Goal: Check status: Check status

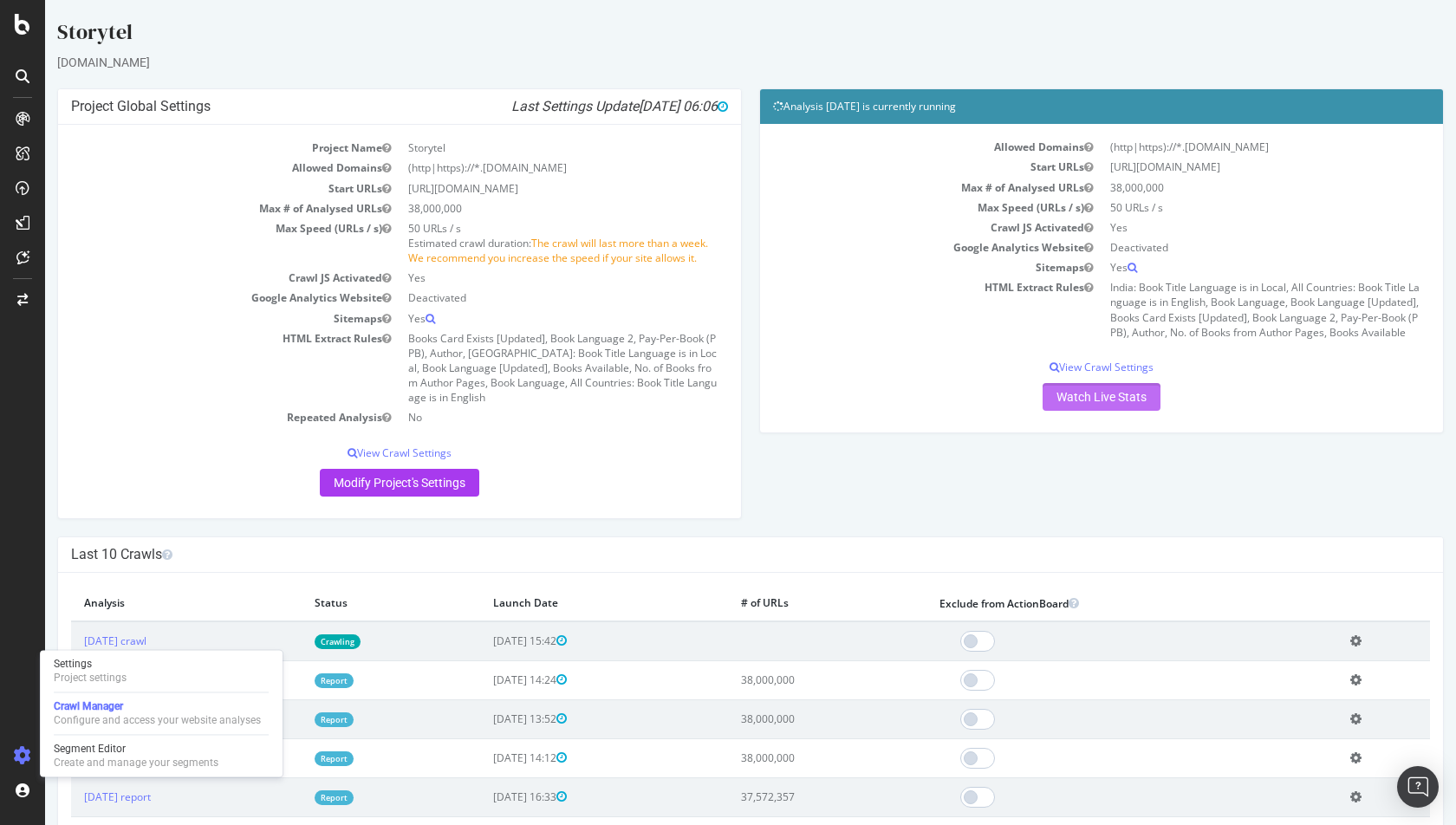
click at [1124, 401] on link "Watch Live Stats" at bounding box center [1101, 397] width 118 height 28
